Goal: Complete application form

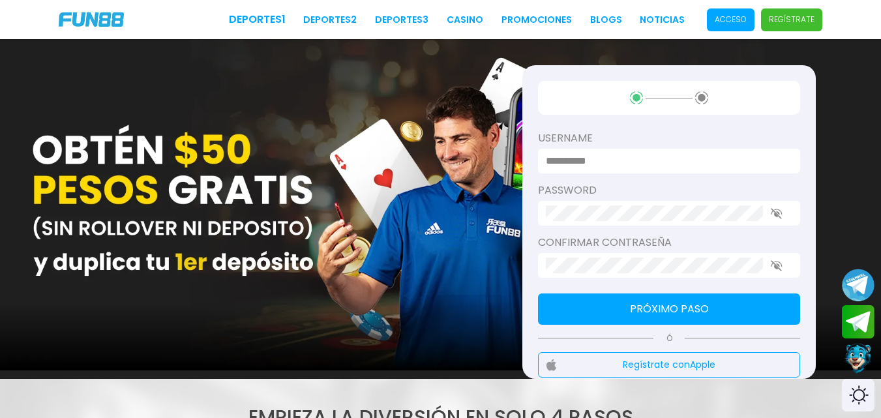
click at [621, 162] on input at bounding box center [665, 161] width 239 height 16
paste input "*"
type input "**********"
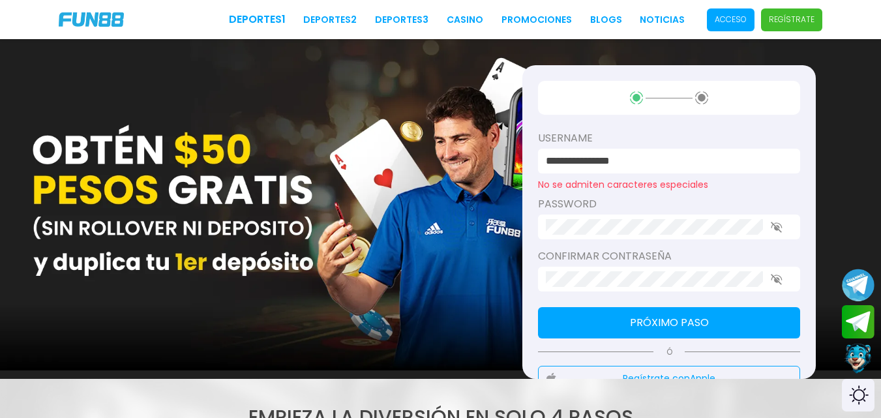
click at [423, 246] on div "**********" at bounding box center [440, 209] width 881 height 340
click at [740, 21] on p "Acceso" at bounding box center [731, 20] width 32 height 12
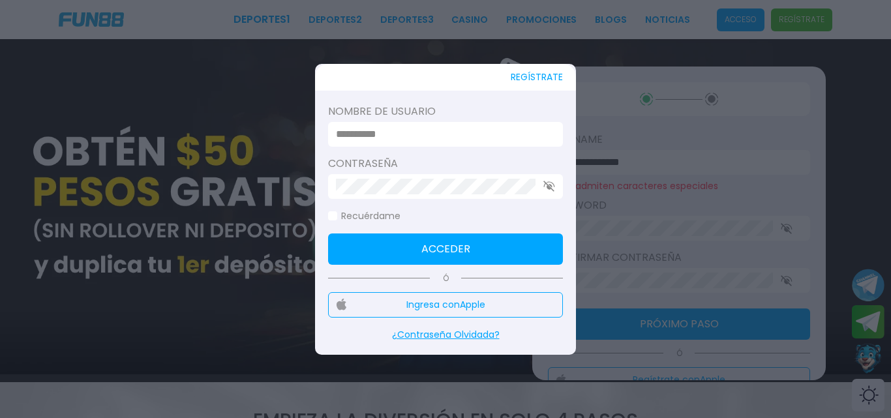
click at [444, 129] on input at bounding box center [441, 135] width 211 height 16
click at [457, 130] on input "**********" at bounding box center [441, 135] width 211 height 16
type input "**********"
click at [496, 237] on button "Acceder" at bounding box center [445, 249] width 235 height 31
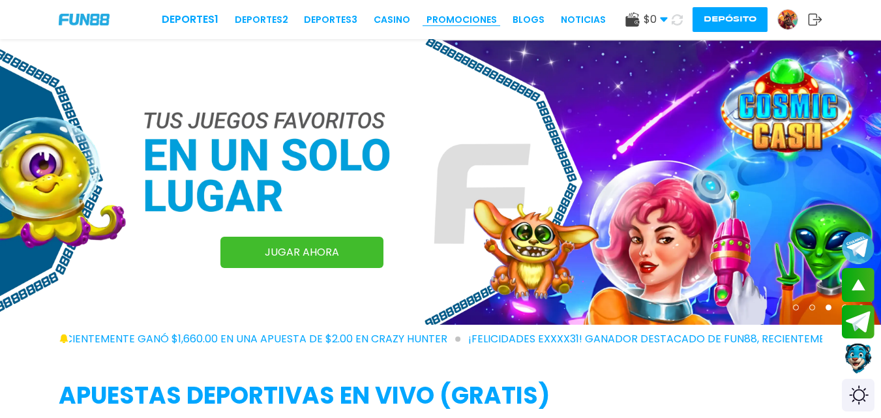
click at [461, 25] on link "Promociones" at bounding box center [462, 20] width 70 height 14
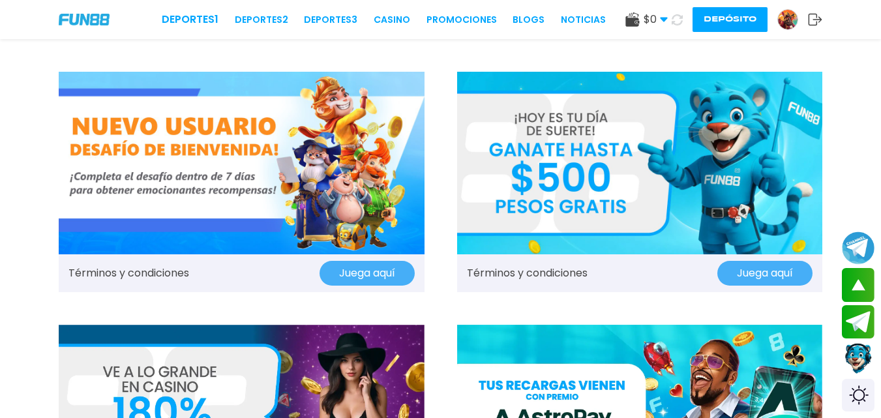
click at [560, 254] on img at bounding box center [640, 163] width 366 height 183
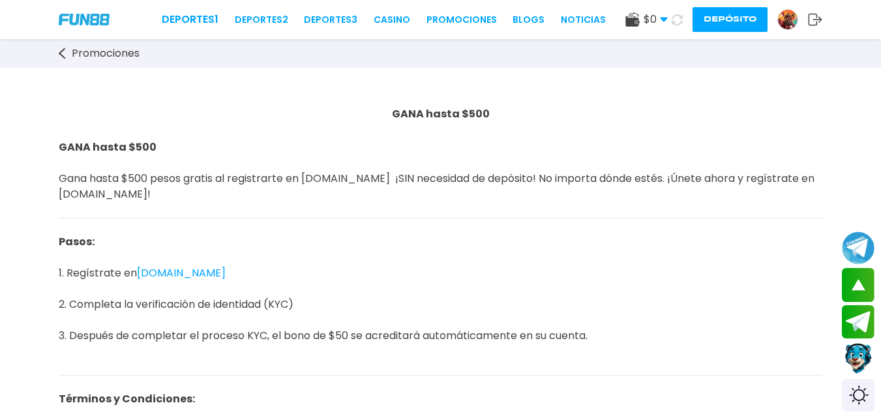
click at [60, 53] on use at bounding box center [62, 54] width 7 height 12
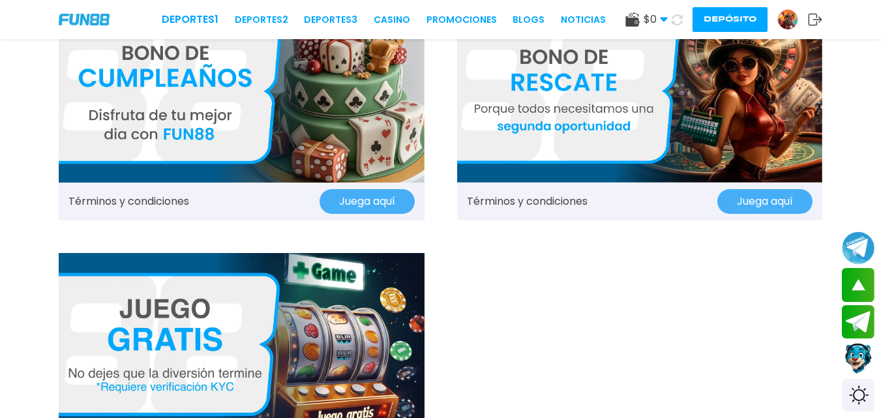
scroll to position [1369, 0]
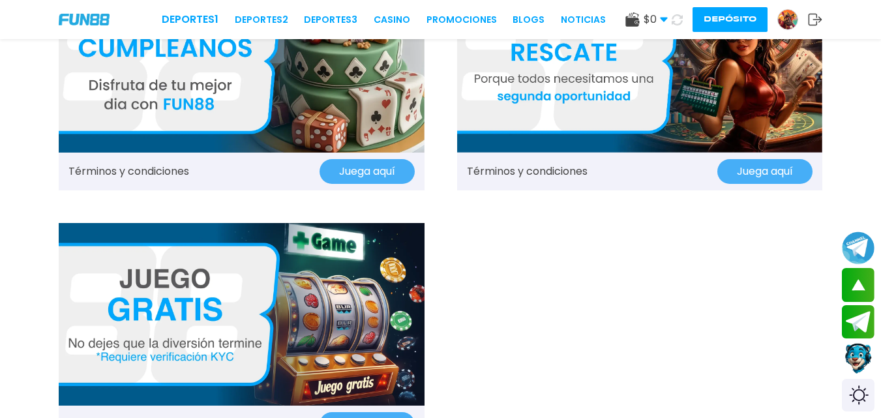
click at [181, 351] on img at bounding box center [242, 314] width 366 height 183
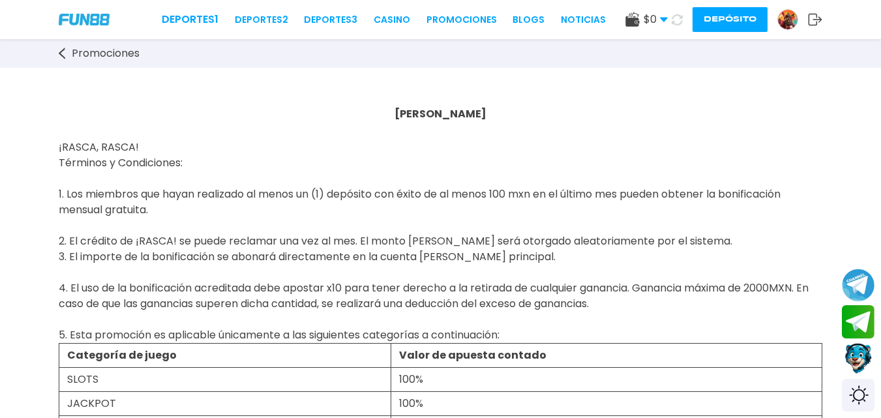
scroll to position [27, 0]
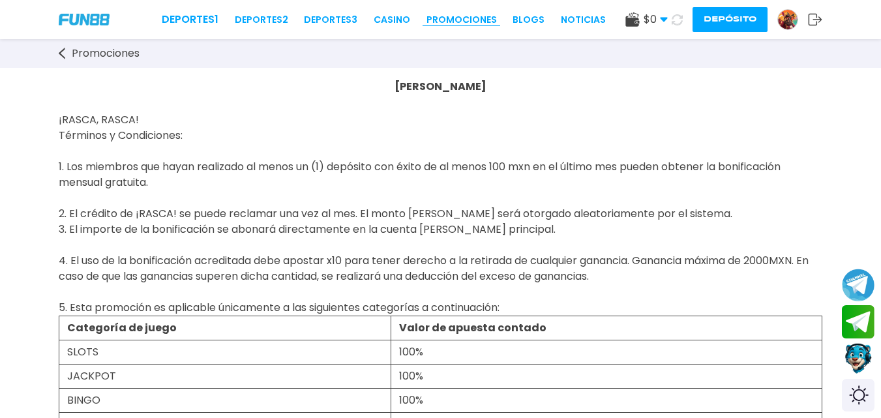
click at [461, 22] on link "Promociones" at bounding box center [462, 20] width 70 height 14
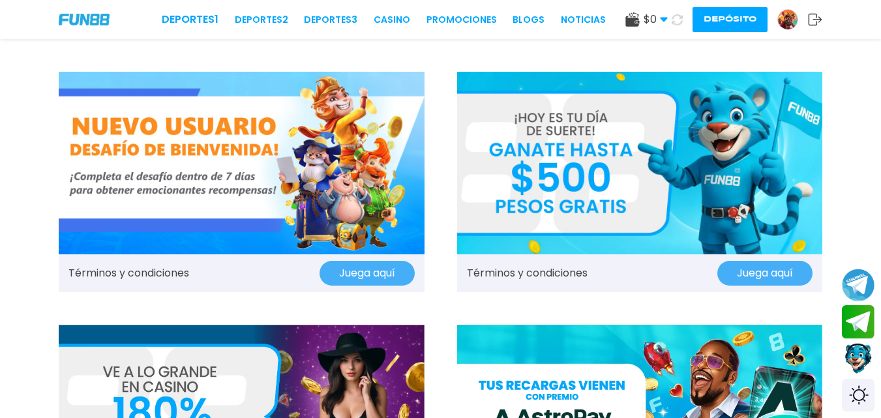
scroll to position [72, 0]
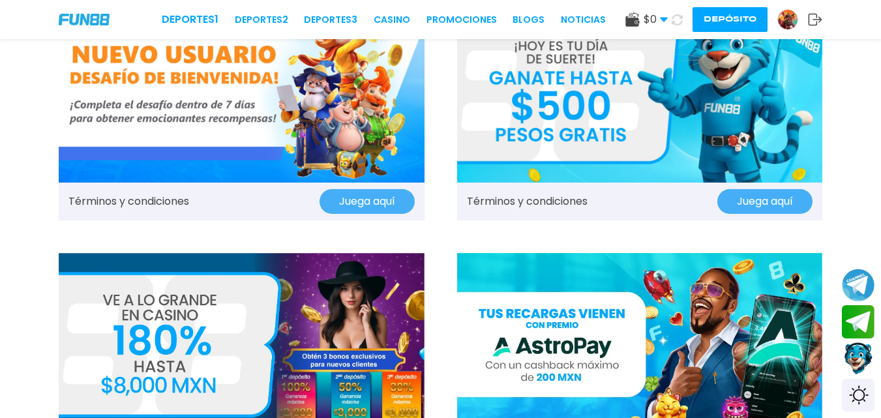
click at [857, 364] on button "Contact customer service" at bounding box center [859, 358] width 35 height 35
click at [795, 16] on img at bounding box center [788, 20] width 20 height 20
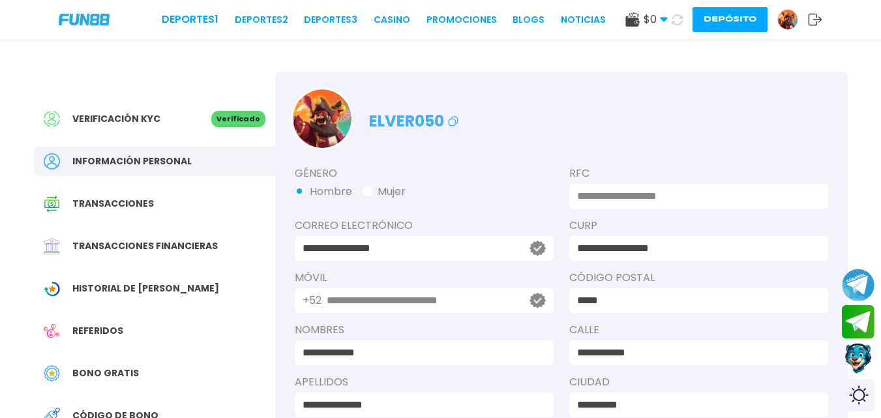
click at [458, 120] on use at bounding box center [453, 122] width 10 height 10
click at [788, 25] on img at bounding box center [788, 20] width 20 height 20
click at [872, 359] on button "Contact customer service" at bounding box center [859, 358] width 35 height 35
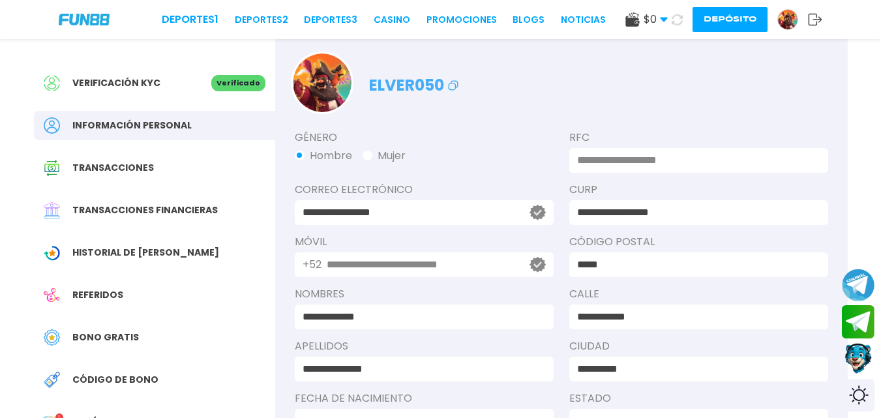
scroll to position [48, 0]
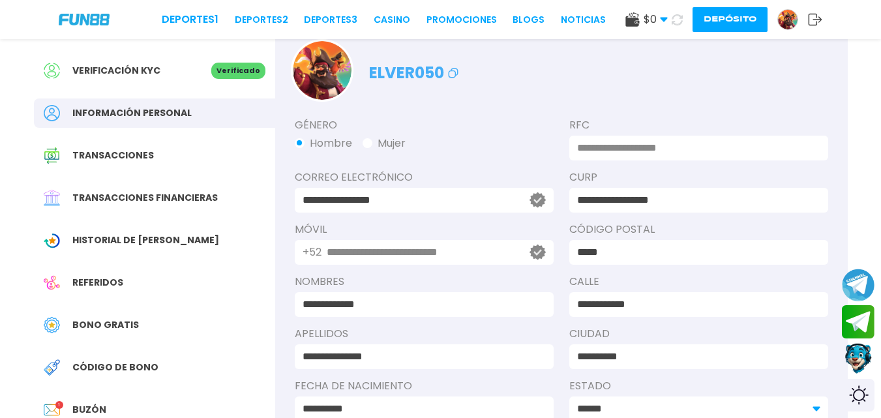
click at [452, 74] on icon at bounding box center [454, 73] width 16 height 16
